Goal: Information Seeking & Learning: Learn about a topic

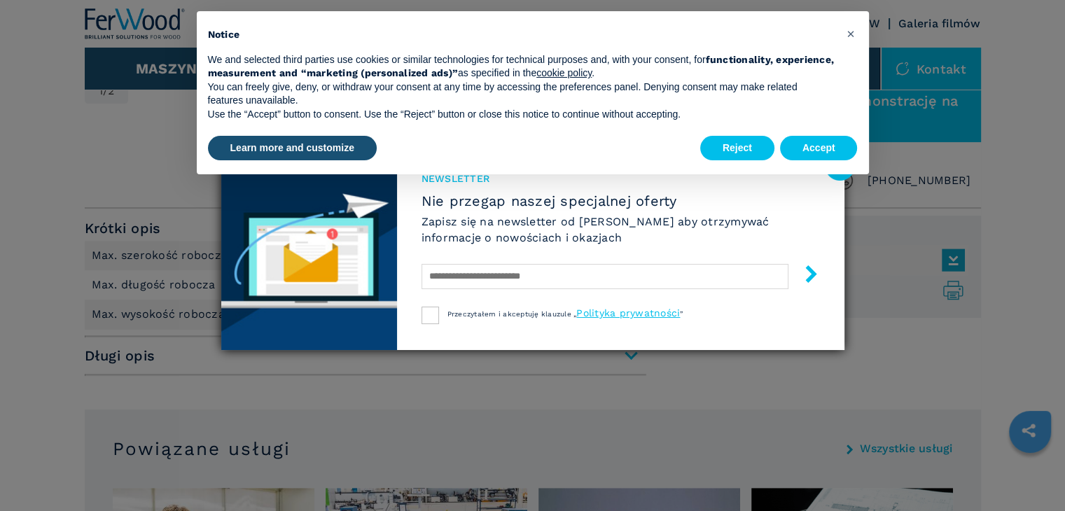
scroll to position [490, 0]
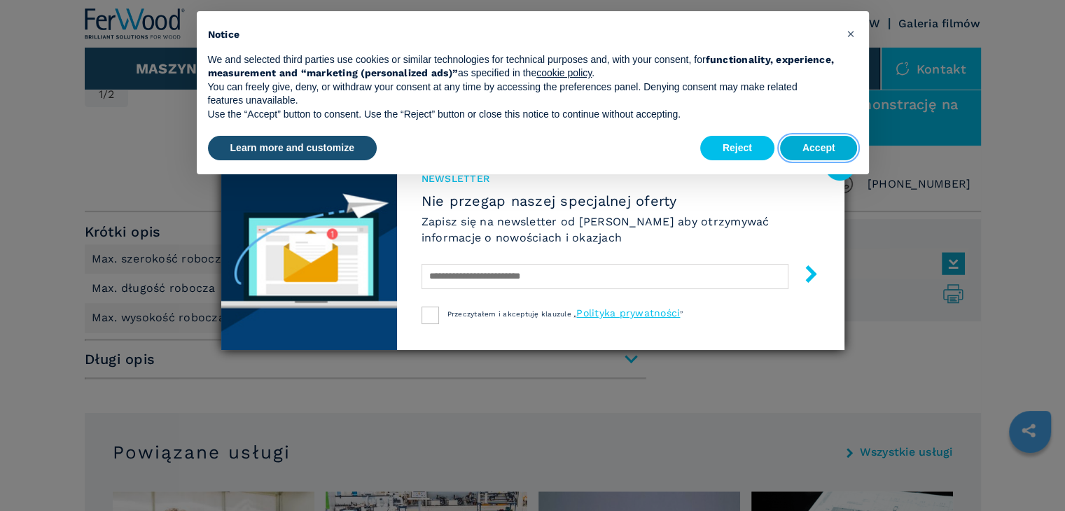
drag, startPoint x: 821, startPoint y: 147, endPoint x: 839, endPoint y: 90, distance: 59.6
click at [821, 141] on button "Accept" at bounding box center [819, 148] width 78 height 25
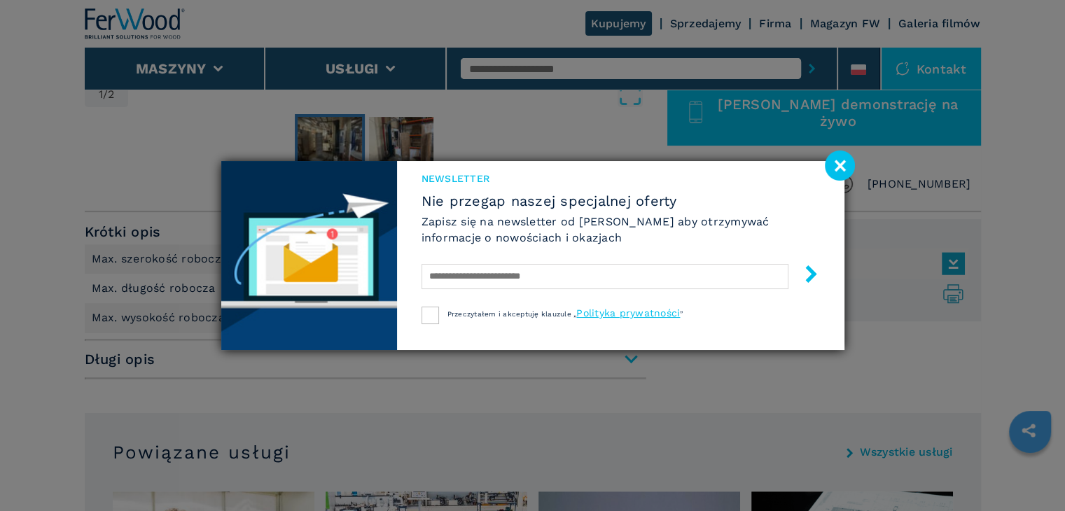
click at [842, 160] on image at bounding box center [840, 166] width 30 height 30
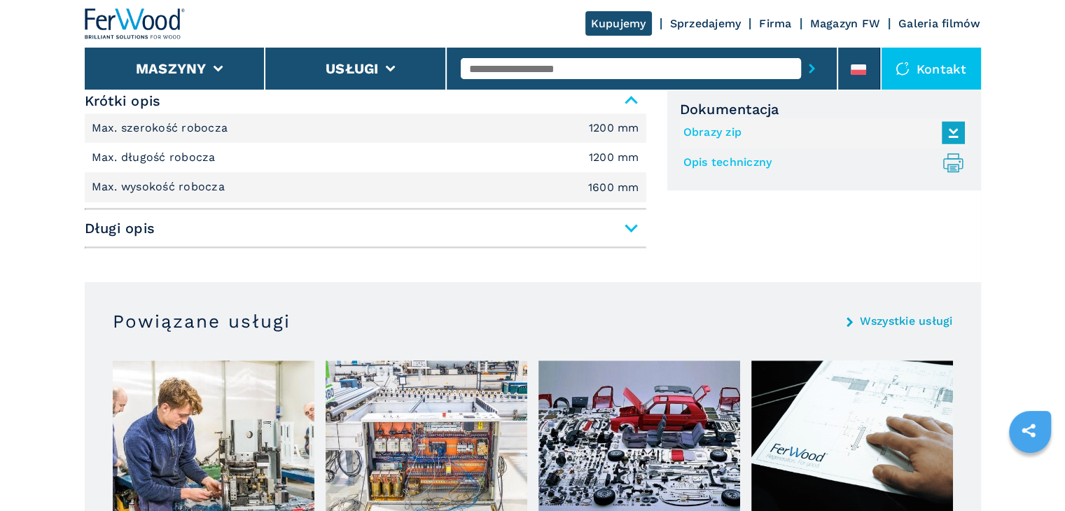
scroll to position [630, 0]
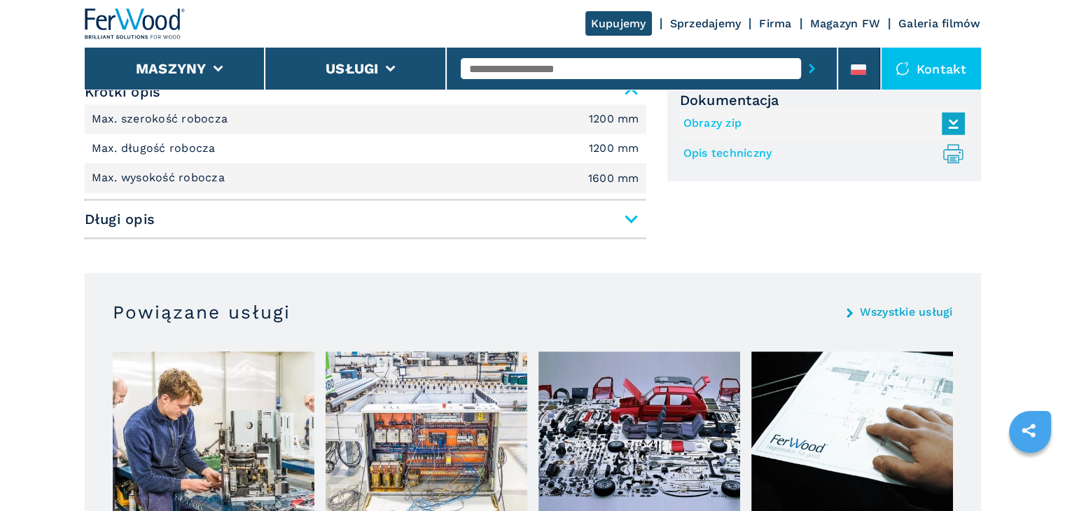
click at [631, 216] on span "Długi opis" at bounding box center [366, 219] width 562 height 25
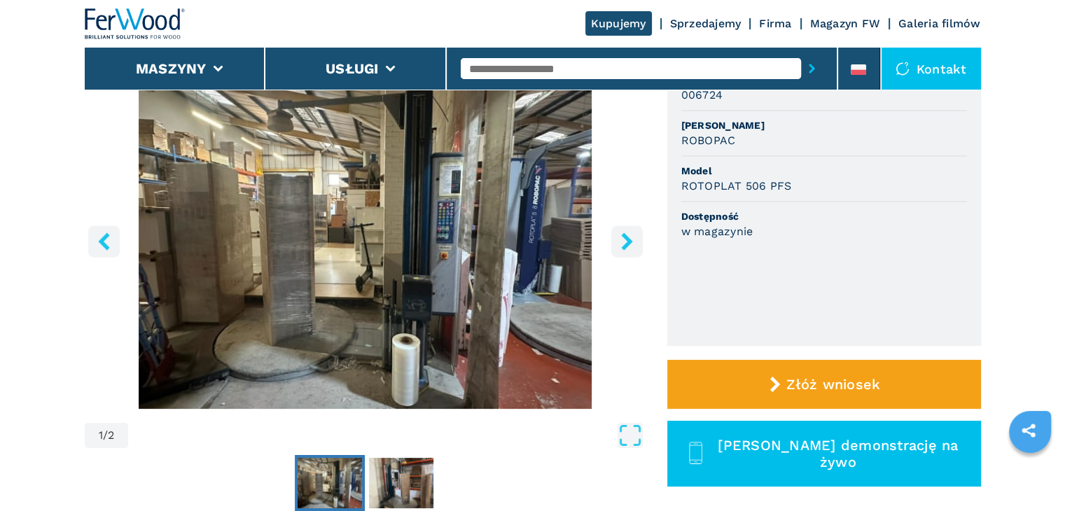
scroll to position [140, 0]
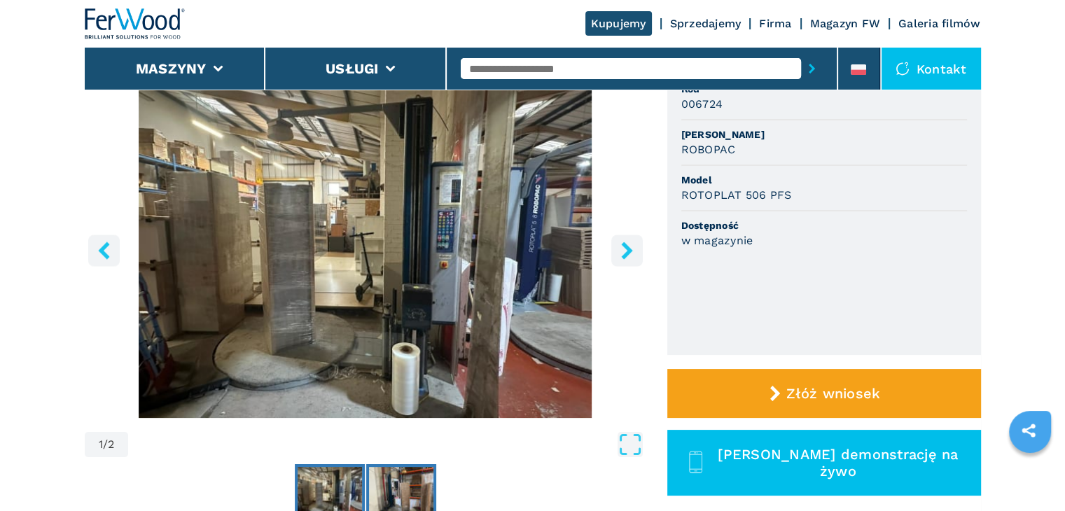
click at [404, 491] on img "Go to Slide 2" at bounding box center [401, 492] width 64 height 50
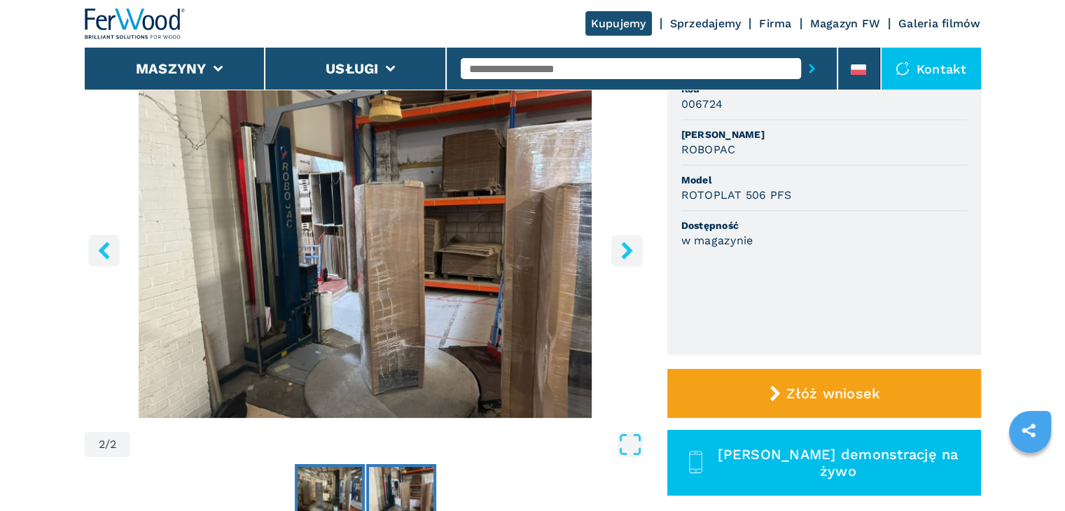
click at [325, 488] on img "Go to Slide 1" at bounding box center [330, 492] width 64 height 50
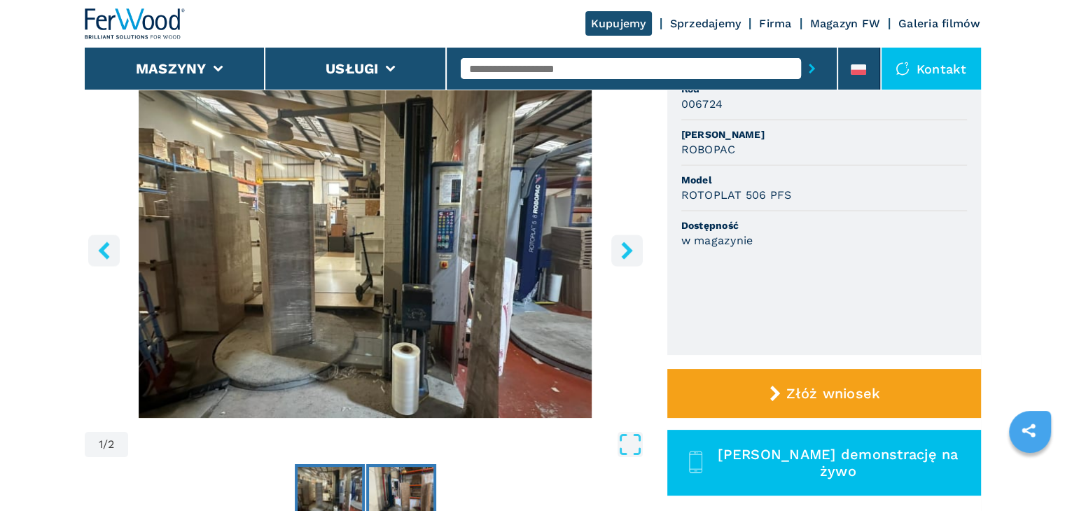
click at [387, 494] on img "Go to Slide 2" at bounding box center [401, 492] width 64 height 50
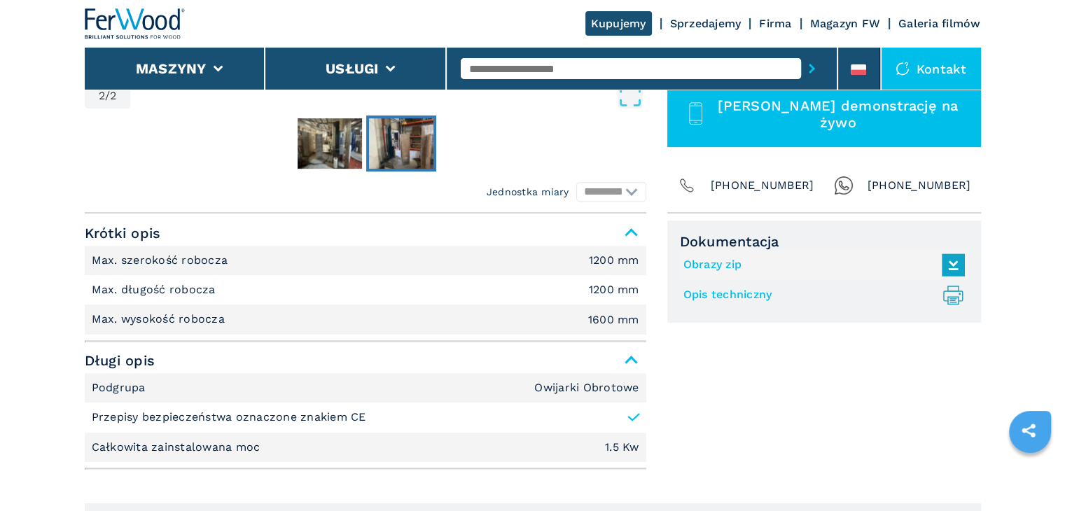
scroll to position [420, 0]
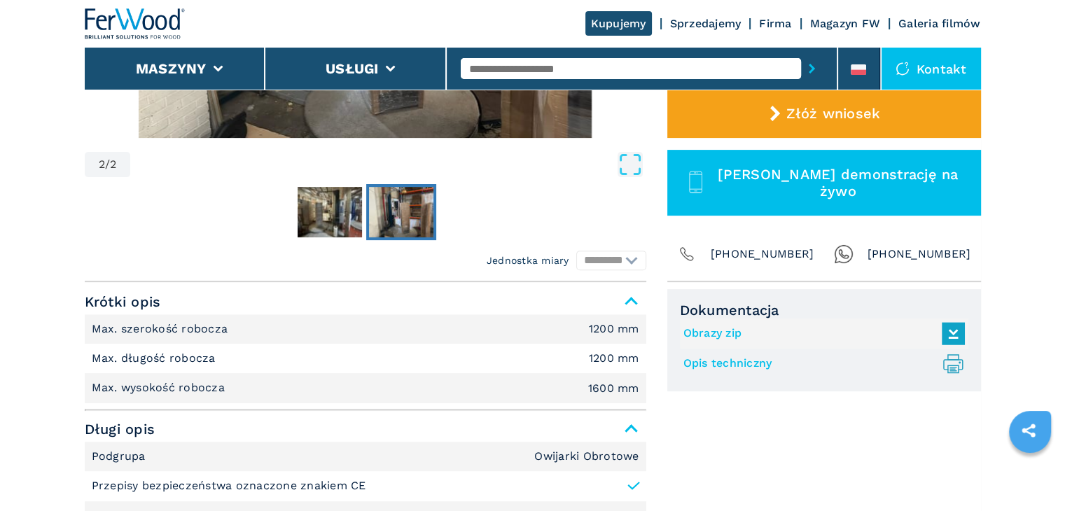
click at [405, 218] on img "Go to Slide 2" at bounding box center [401, 212] width 64 height 50
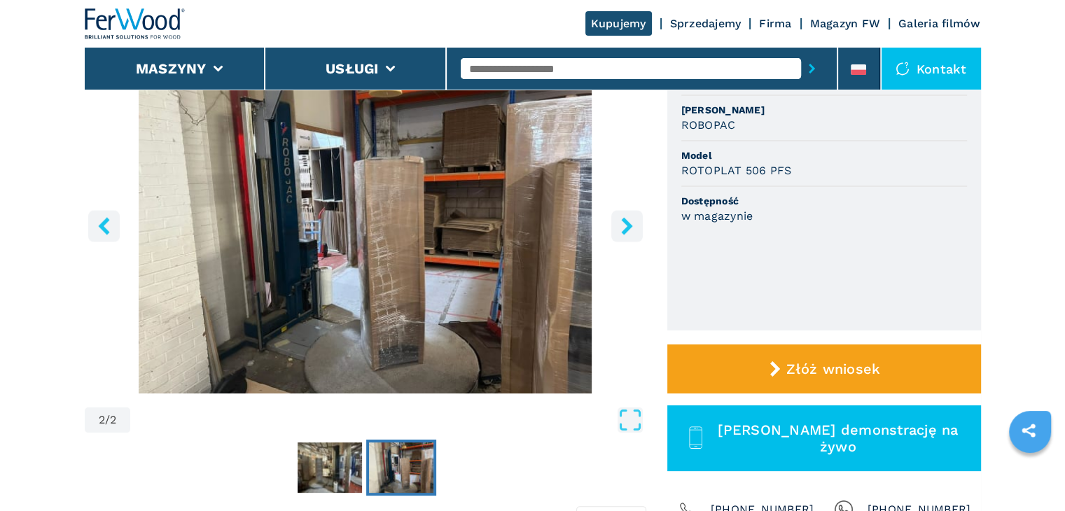
scroll to position [140, 0]
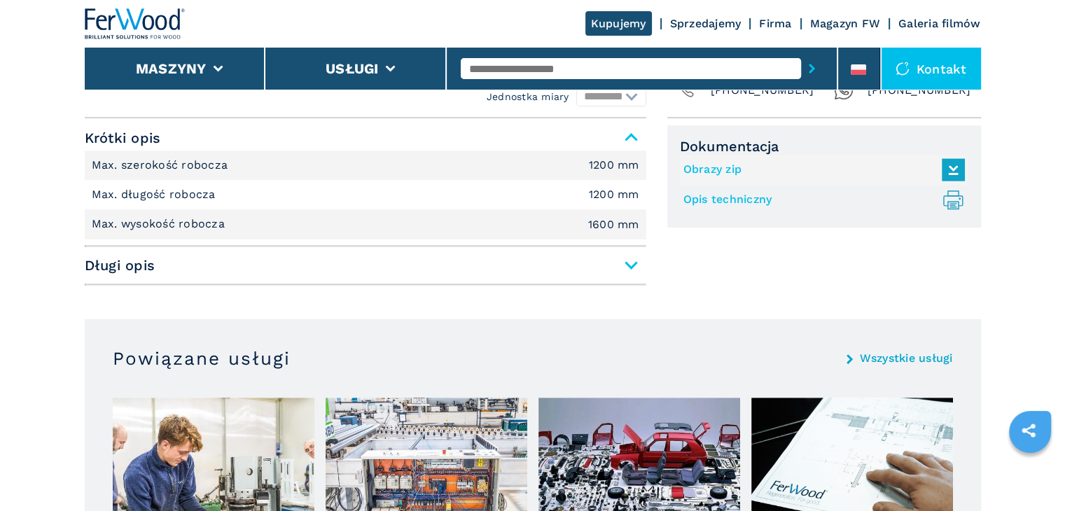
scroll to position [560, 0]
